Goal: Task Accomplishment & Management: Complete application form

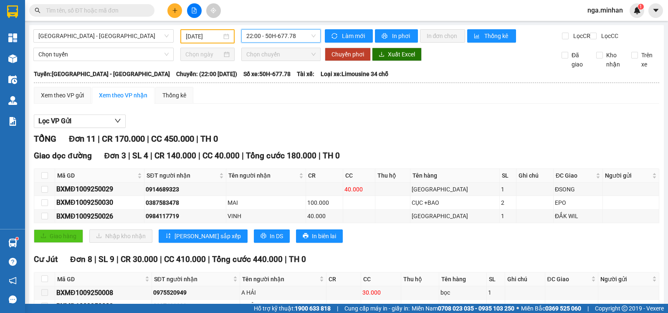
click at [194, 33] on input "[DATE]" at bounding box center [204, 36] width 36 height 9
click at [419, 135] on div "Lọc VP Gửi TỔNG Đơn 11 | CR 170.000 | CC 450.000 | TH 0 Giao dọc đường Đơn 3 |…" at bounding box center [347, 266] width 626 height 313
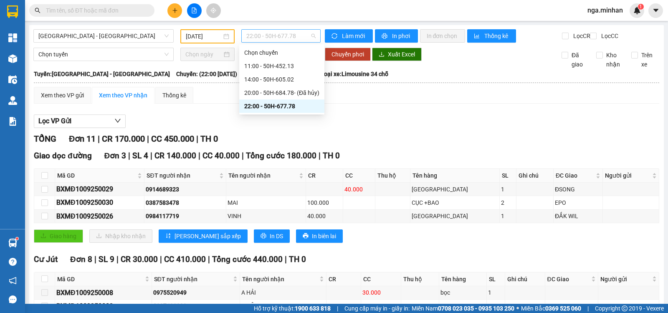
click at [285, 34] on span "22:00 - 50H-677.78" at bounding box center [280, 36] width 69 height 13
click at [283, 67] on div "11:00 - 50H-452.13" at bounding box center [281, 65] width 75 height 9
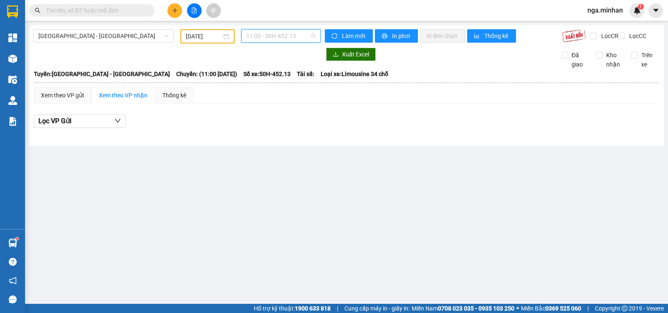
click at [292, 36] on span "11:00 - 50H-452.13" at bounding box center [280, 36] width 69 height 13
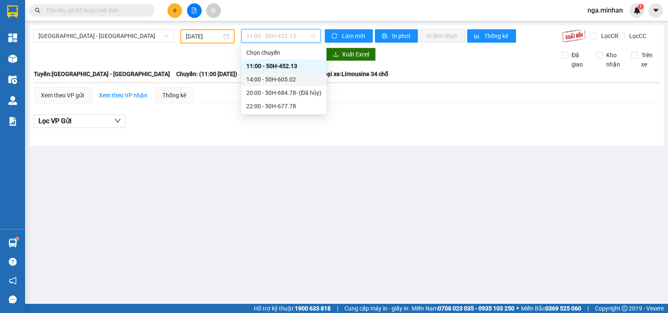
click at [292, 82] on div "14:00 - 50H-605.02" at bounding box center [283, 79] width 75 height 9
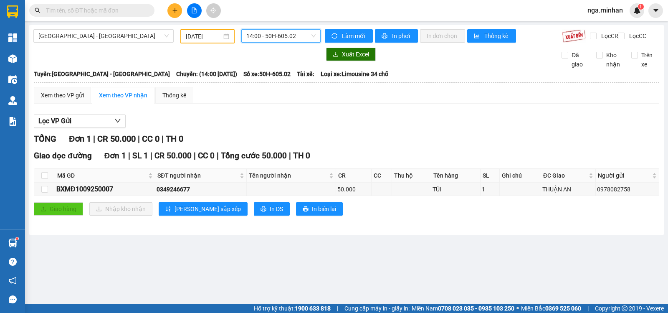
click at [281, 36] on span "14:00 - 50H-605.02" at bounding box center [280, 36] width 69 height 13
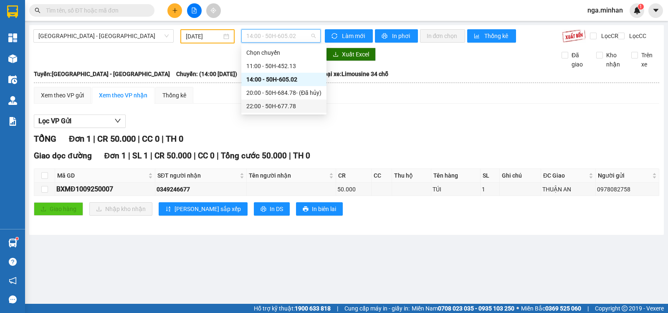
click at [292, 104] on div "22:00 - 50H-677.78" at bounding box center [283, 106] width 75 height 9
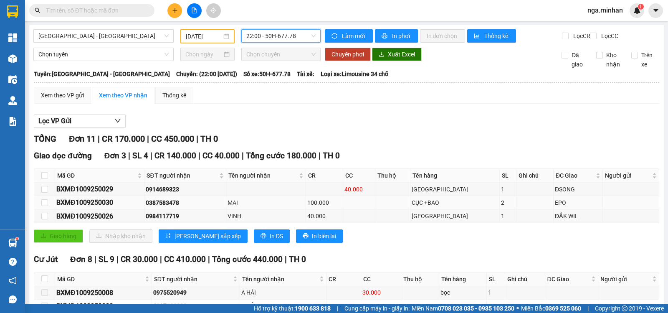
scroll to position [139, 0]
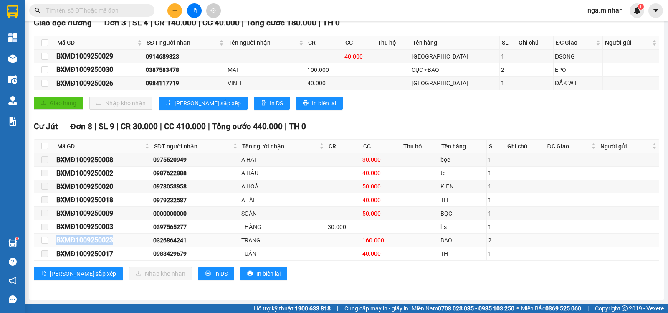
drag, startPoint x: 56, startPoint y: 241, endPoint x: 119, endPoint y: 236, distance: 63.3
click at [119, 236] on td "BXMĐ1009250023" at bounding box center [103, 240] width 97 height 13
click at [198, 278] on button "In DS" at bounding box center [216, 273] width 36 height 13
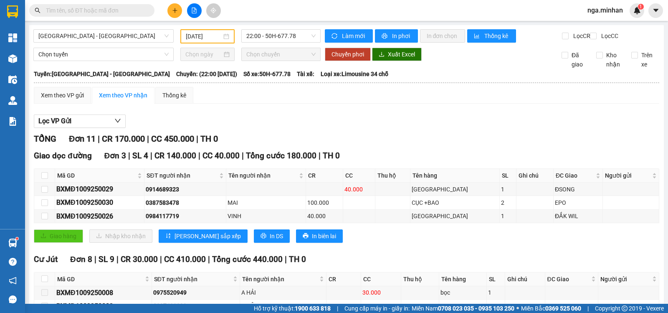
click at [193, 38] on input "[DATE]" at bounding box center [204, 36] width 36 height 9
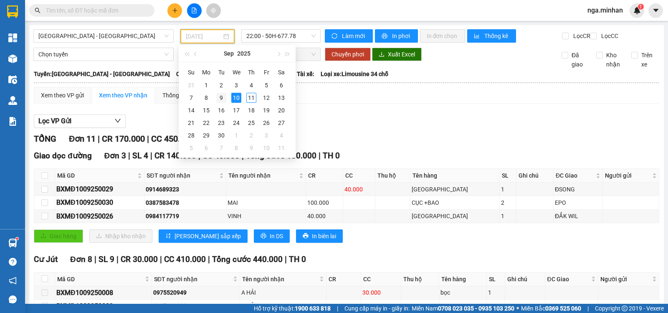
click at [221, 98] on div "9" at bounding box center [221, 98] width 10 height 10
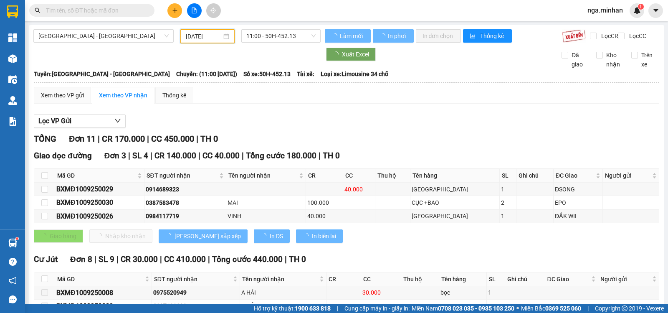
type input "[DATE]"
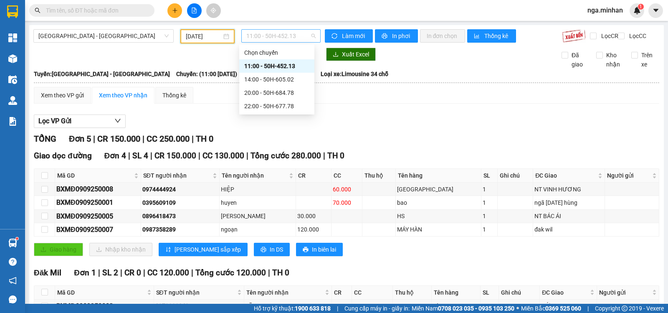
click at [301, 35] on span "11:00 - 50H-452.13" at bounding box center [280, 36] width 69 height 13
click at [287, 104] on div "22:00 - 50H-677.78" at bounding box center [276, 106] width 65 height 9
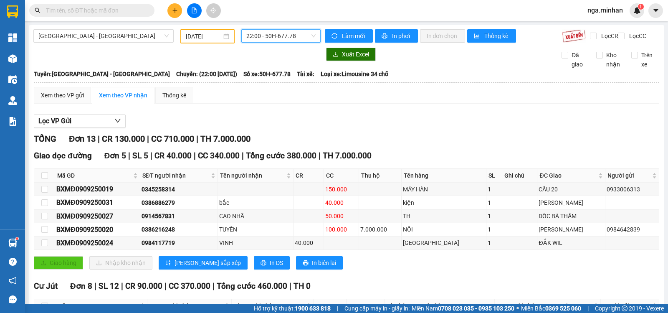
click at [258, 38] on span "22:00 - 50H-677.78" at bounding box center [280, 36] width 69 height 13
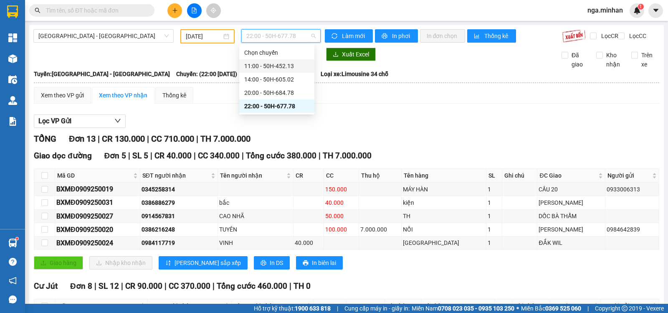
click at [274, 64] on div "11:00 - 50H-452.13" at bounding box center [276, 65] width 65 height 9
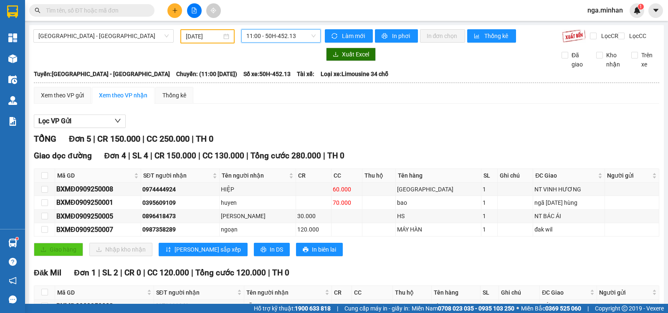
click at [270, 35] on span "11:00 - 50H-452.13" at bounding box center [280, 36] width 69 height 13
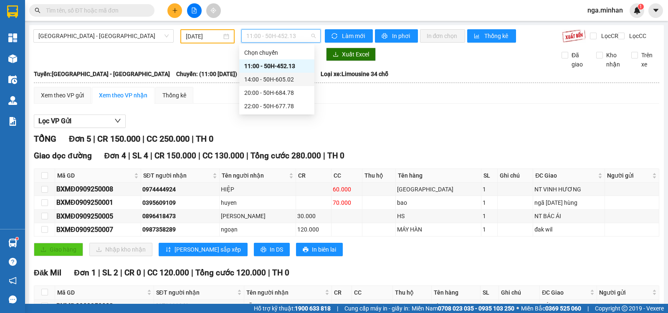
click at [286, 81] on div "14:00 - 50H-605.02" at bounding box center [276, 79] width 65 height 9
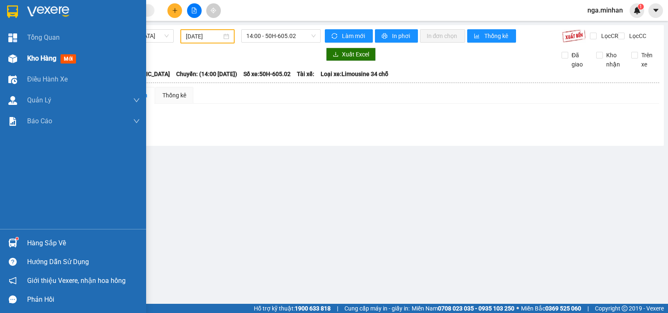
drag, startPoint x: 31, startPoint y: 54, endPoint x: 32, endPoint y: 48, distance: 6.4
click at [31, 53] on div "Kho hàng mới" at bounding box center [53, 58] width 52 height 10
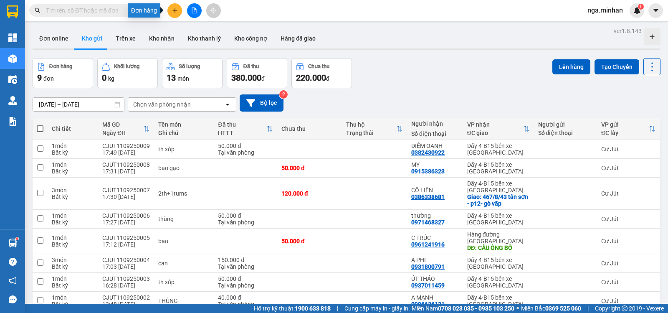
click at [179, 9] on button at bounding box center [175, 10] width 15 height 15
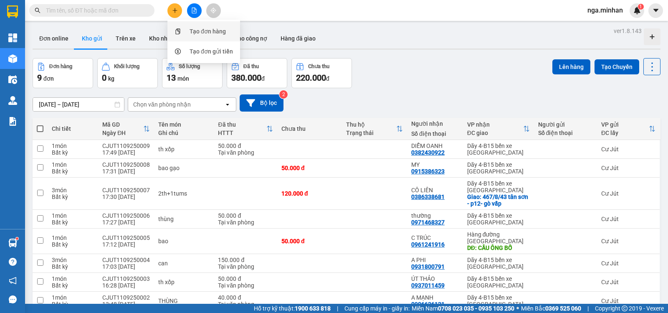
click at [195, 27] on div "Tạo đơn hàng" at bounding box center [208, 31] width 36 height 9
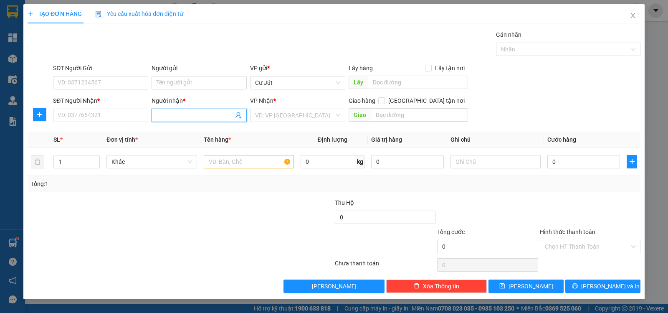
click at [181, 112] on input "Người nhận *" at bounding box center [195, 115] width 77 height 9
type input "c cần"
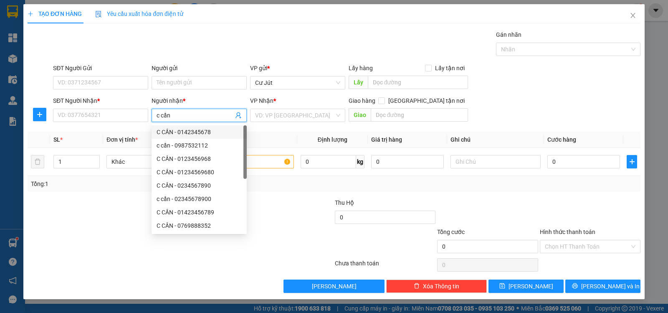
click at [202, 134] on div "C CẦN - 0142345678" at bounding box center [199, 131] width 85 height 9
type input "0142345678"
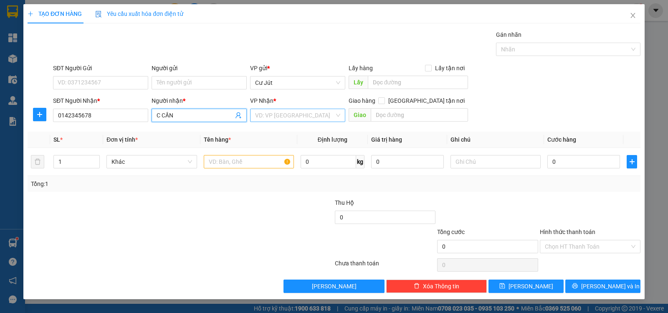
type input "C CẦN"
click at [330, 114] on input "search" at bounding box center [294, 115] width 79 height 13
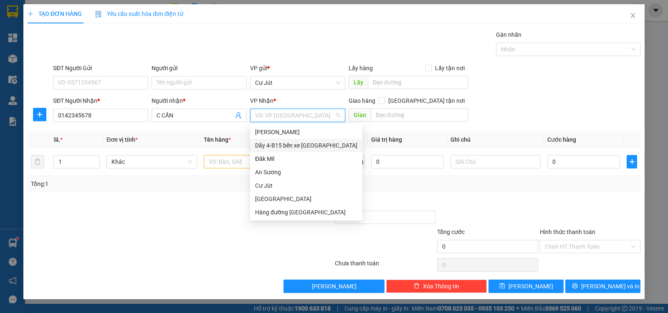
click at [311, 145] on div "Dãy 4-B15 bến xe [GEOGRAPHIC_DATA]" at bounding box center [306, 145] width 102 height 9
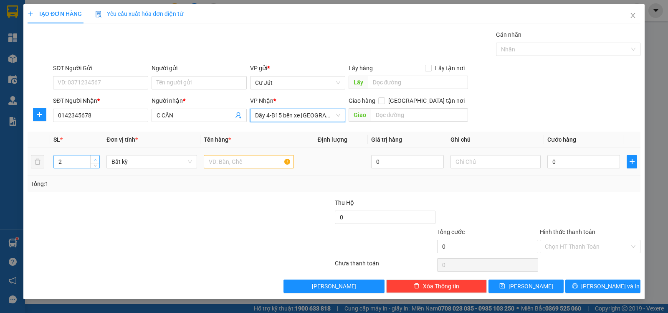
click at [96, 155] on span "Increase Value" at bounding box center [94, 159] width 9 height 8
type input "3"
click at [96, 155] on span "Increase Value" at bounding box center [94, 159] width 9 height 8
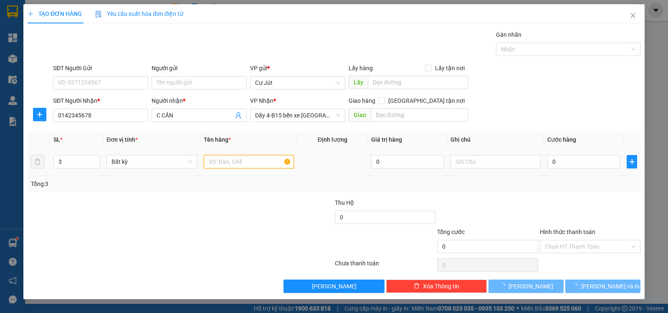
click at [249, 168] on input "text" at bounding box center [249, 161] width 90 height 13
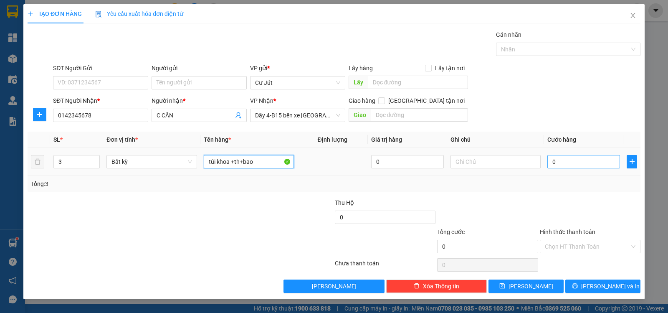
type input "túi khoa +th+bao"
click at [566, 167] on input "0" at bounding box center [584, 161] width 73 height 13
type input "1"
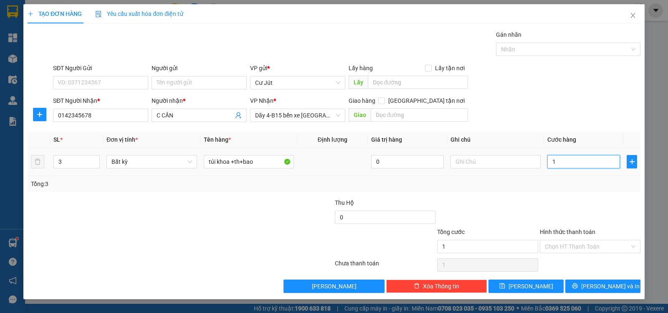
type input "15"
type input "150"
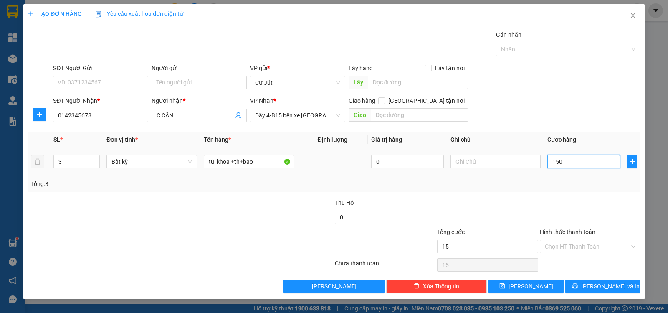
type input "150"
type input "150.000"
drag, startPoint x: 561, startPoint y: 242, endPoint x: 560, endPoint y: 268, distance: 25.9
click at [562, 244] on input "Hình thức thanh toán" at bounding box center [587, 246] width 85 height 13
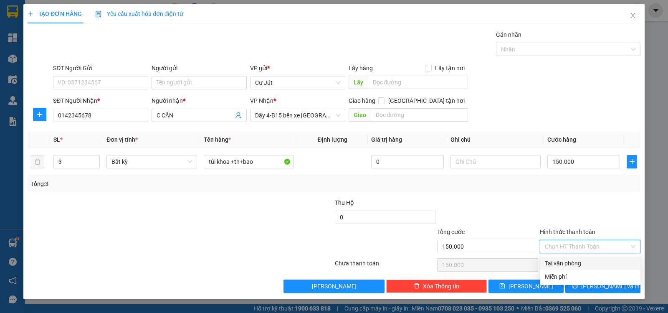
click at [560, 266] on div "Tại văn phòng" at bounding box center [590, 263] width 91 height 9
type input "0"
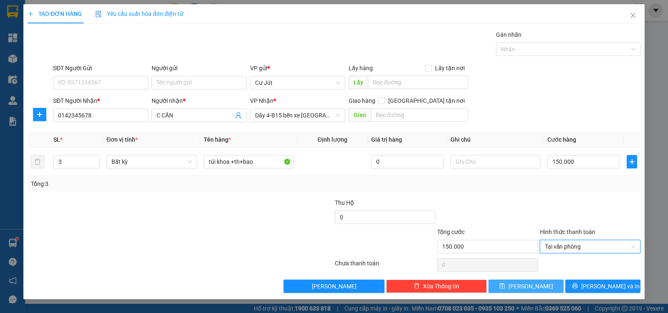
click at [554, 283] on button "[PERSON_NAME]" at bounding box center [526, 285] width 75 height 13
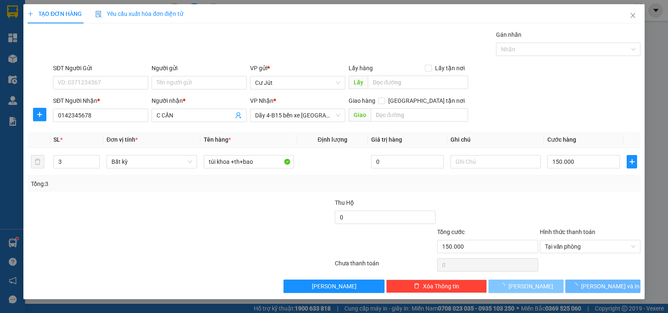
type input "1"
type input "0"
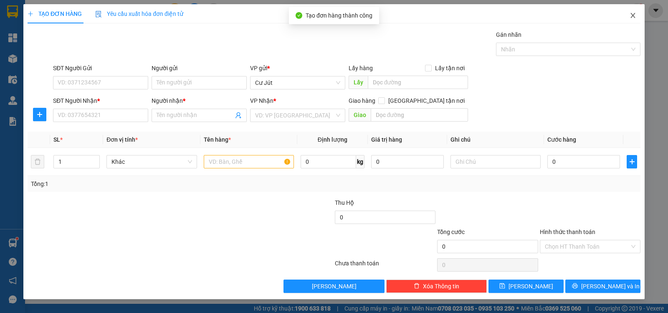
click at [638, 15] on span "Close" at bounding box center [633, 15] width 23 height 23
